Goal: Task Accomplishment & Management: Use online tool/utility

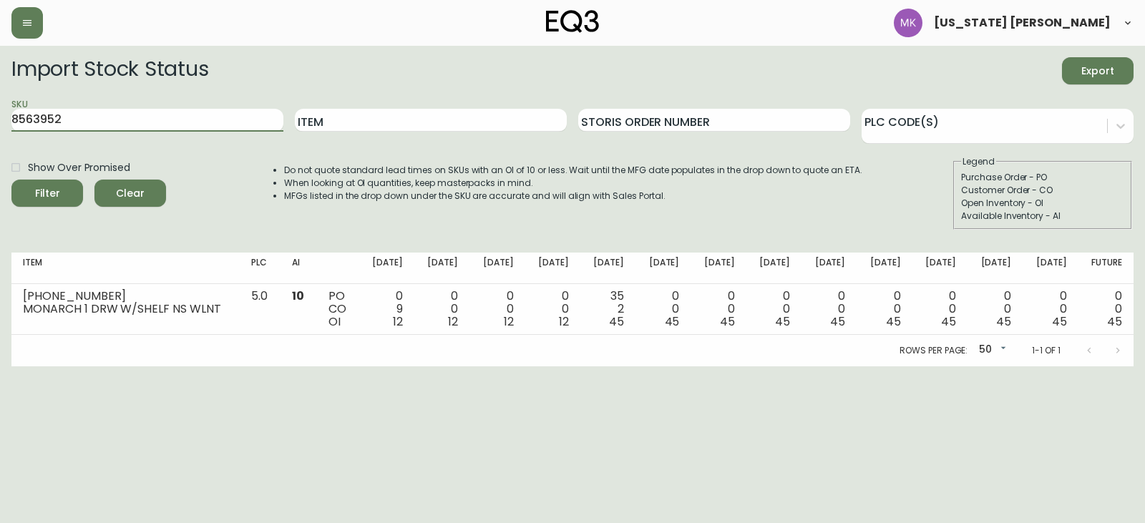
drag, startPoint x: 77, startPoint y: 120, endPoint x: -54, endPoint y: 109, distance: 131.4
click at [0, 109] on html "[US_STATE] [PERSON_NAME] Import Stock Status Export SKU 8563952 Item Storis Ord…" at bounding box center [572, 183] width 1145 height 366
type input "plank"
click at [11, 180] on button "Filter" at bounding box center [47, 193] width 72 height 27
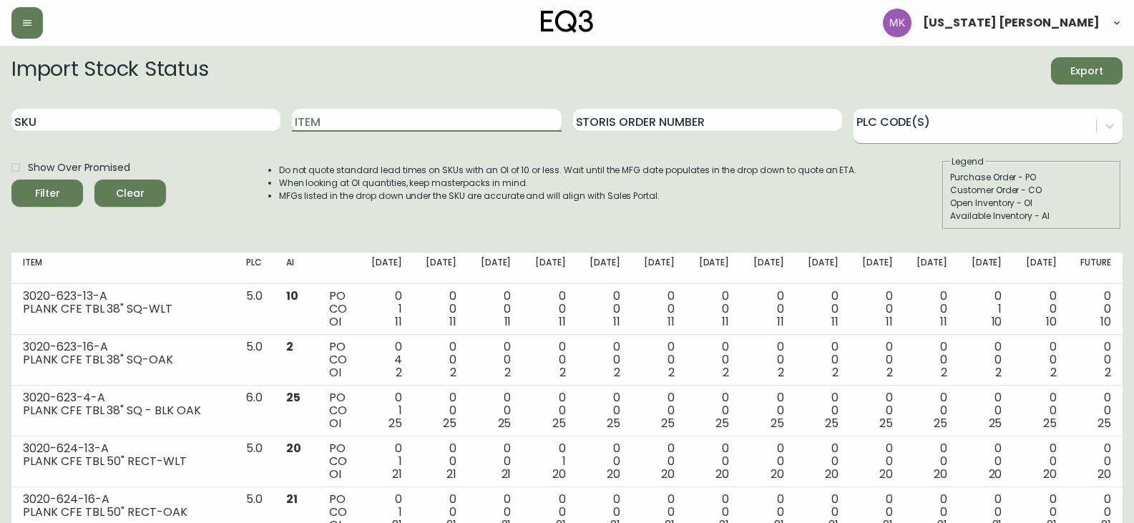
click at [935, 121] on div at bounding box center [975, 123] width 243 height 21
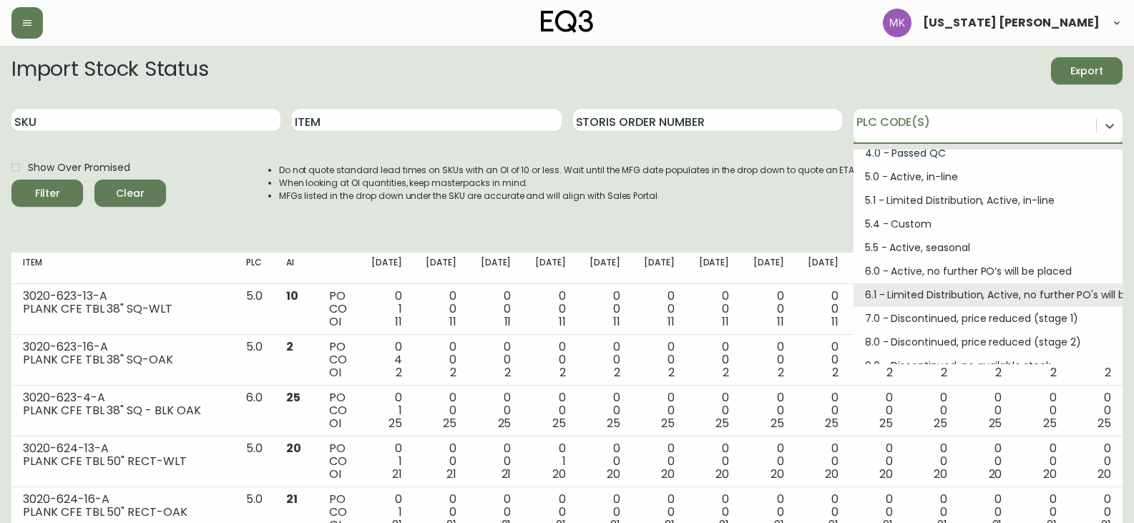
scroll to position [191, 0]
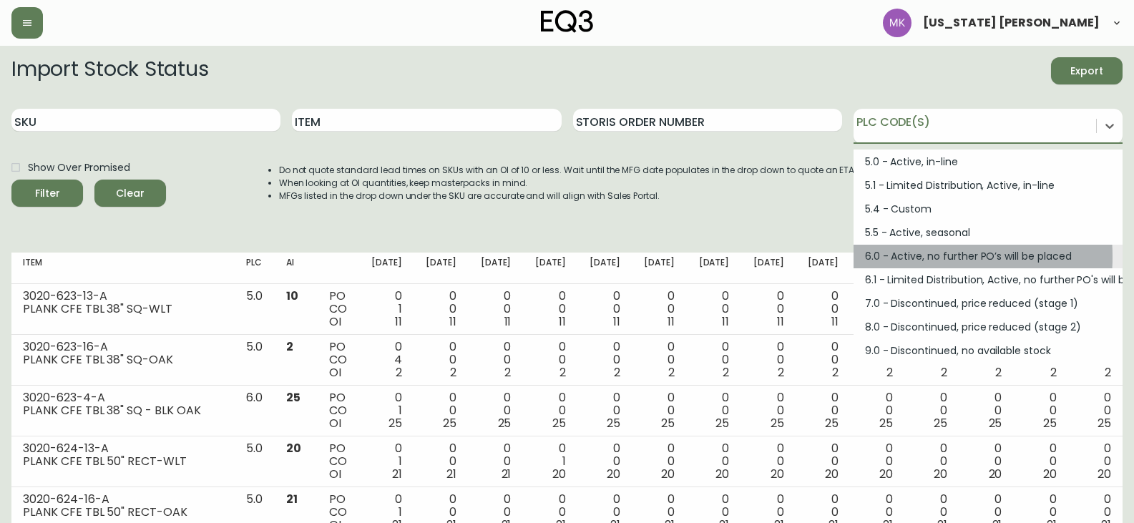
click at [912, 257] on div "6.0 - Active, no further PO’s will be placed" at bounding box center [988, 257] width 269 height 24
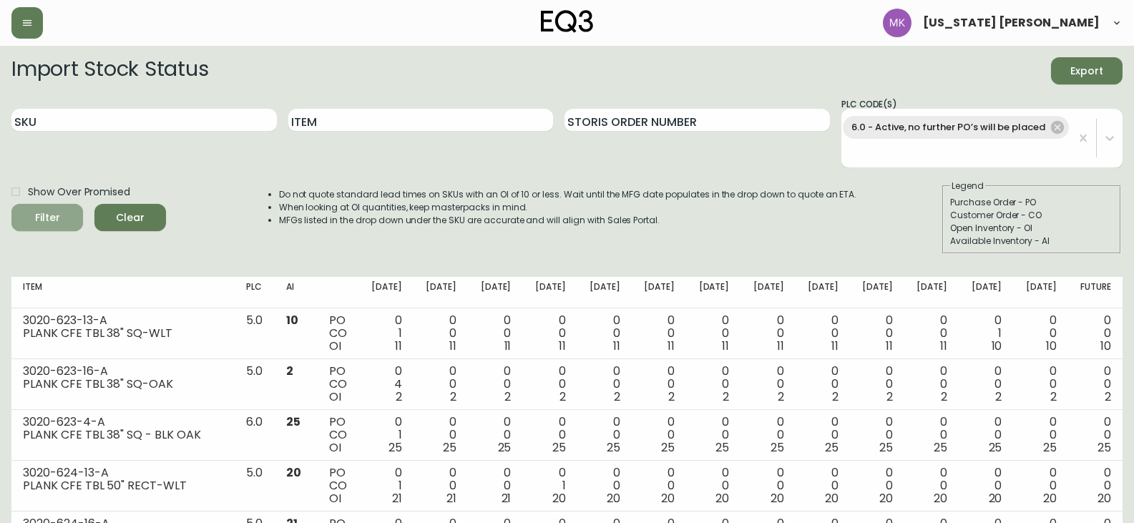
click at [54, 231] on button "Filter" at bounding box center [47, 217] width 72 height 27
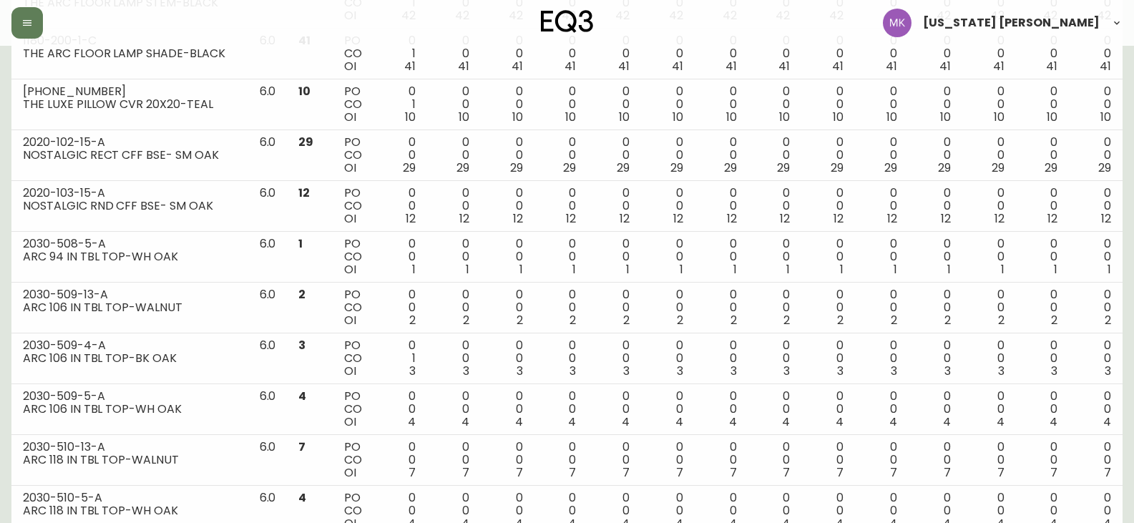
scroll to position [0, 0]
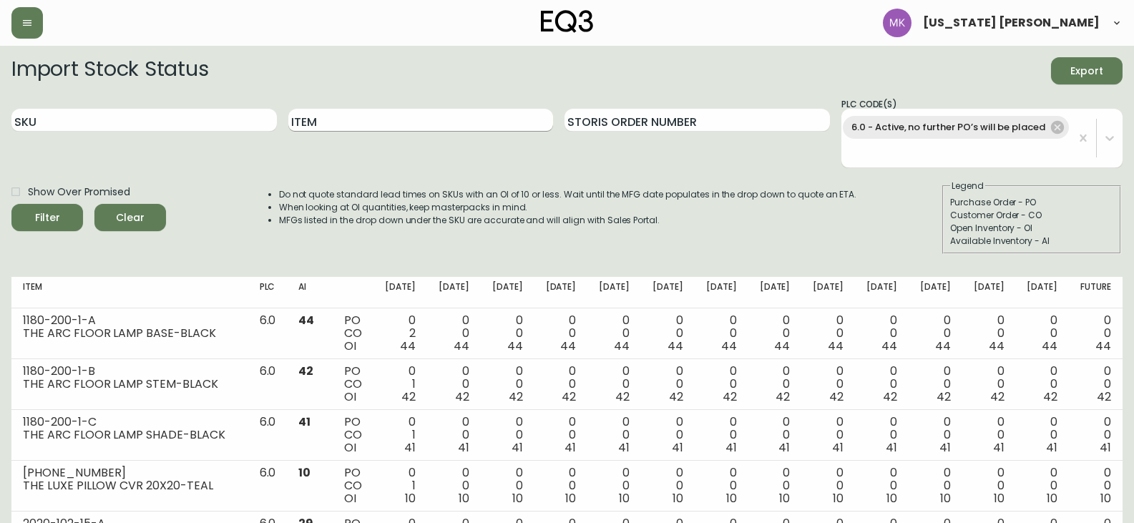
click at [424, 112] on input "Item" at bounding box center [421, 120] width 266 height 23
type input "plank"
click at [11, 204] on button "Filter" at bounding box center [47, 217] width 72 height 27
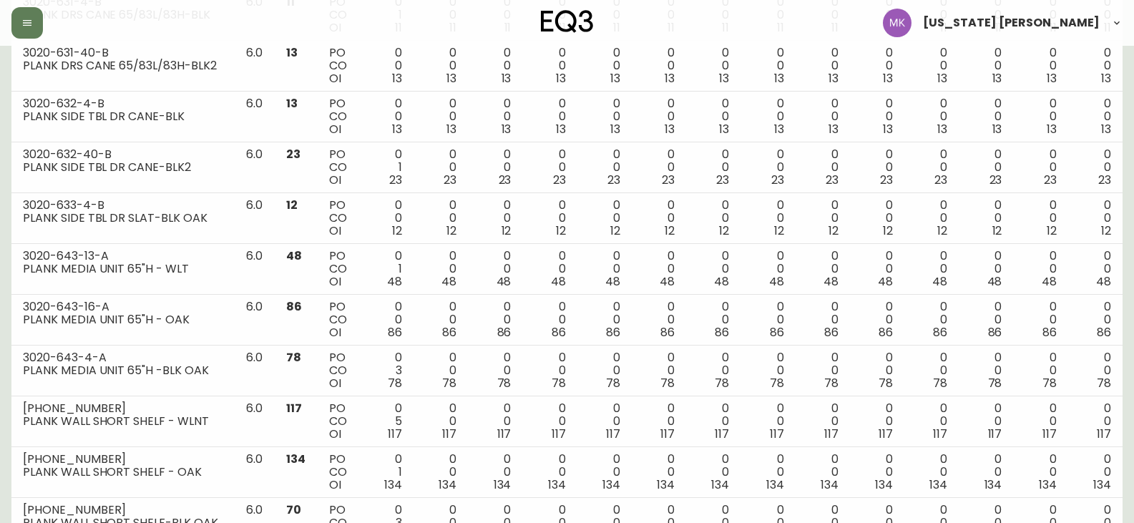
scroll to position [833, 0]
